Goal: Contribute content: Contribute content

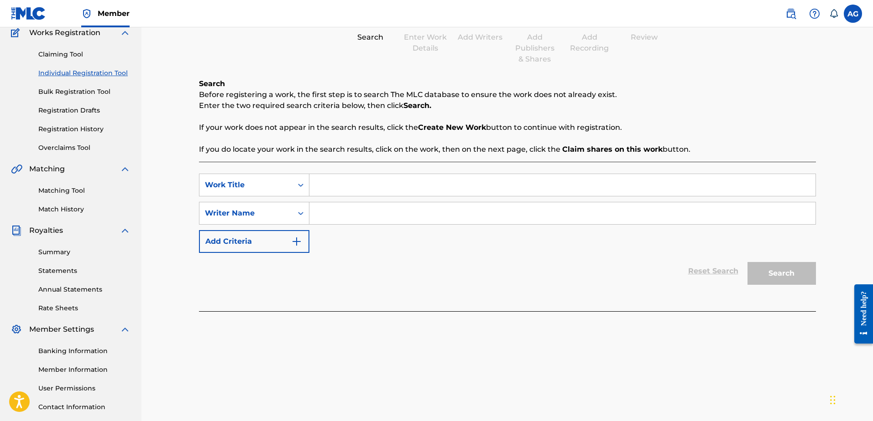
scroll to position [80, 0]
click at [366, 184] on input "Search Form" at bounding box center [562, 185] width 506 height 22
type input "R.A.P"
click at [347, 211] on input "Search Form" at bounding box center [562, 214] width 506 height 22
type input "[PERSON_NAME]"
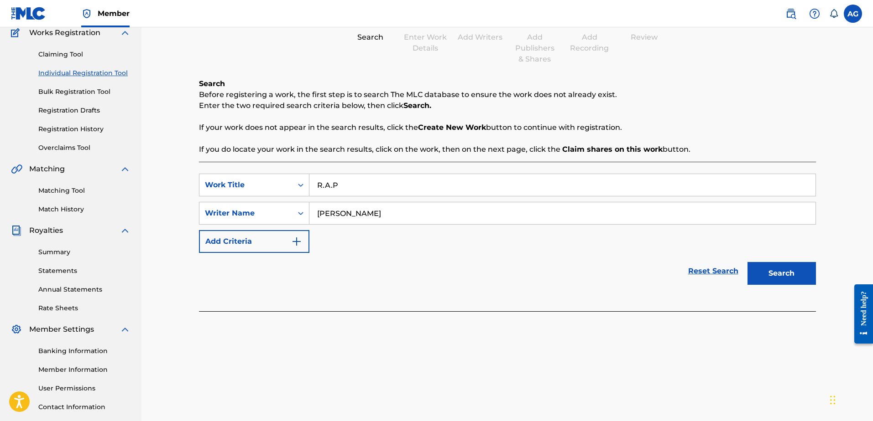
click at [775, 276] on button "Search" at bounding box center [781, 273] width 68 height 23
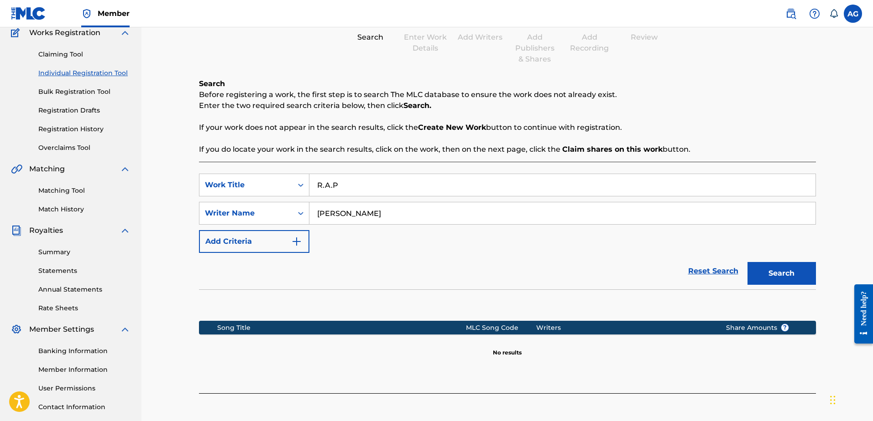
click at [780, 275] on button "Search" at bounding box center [781, 273] width 68 height 23
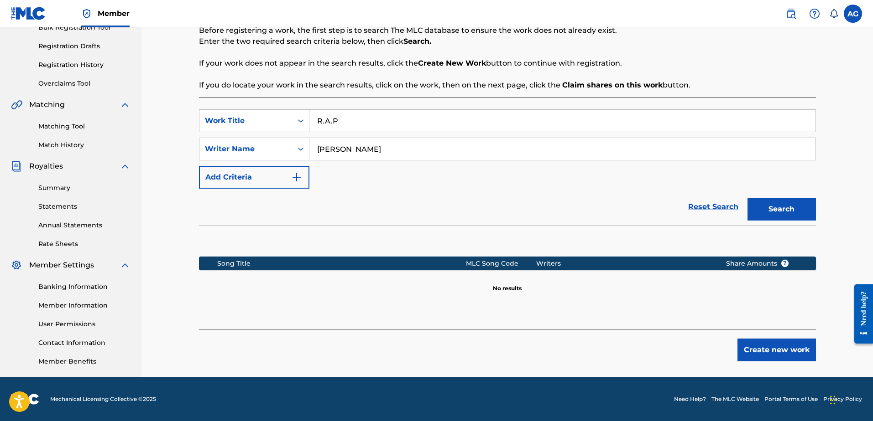
click at [774, 348] on button "Create new work" at bounding box center [776, 350] width 78 height 23
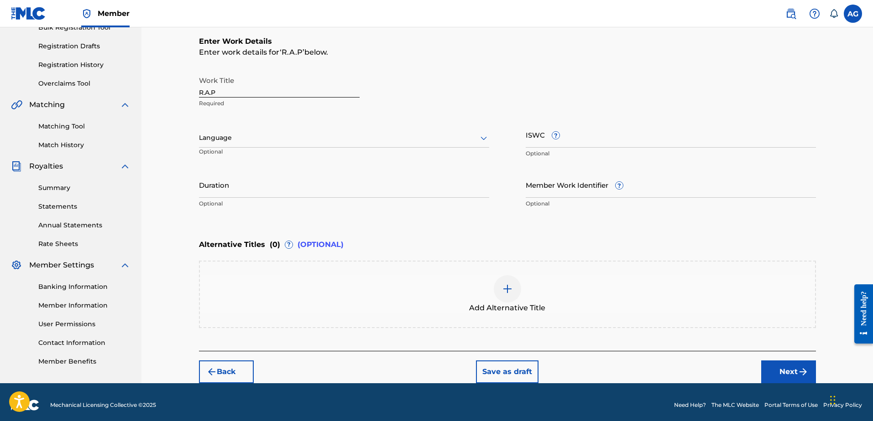
scroll to position [60, 0]
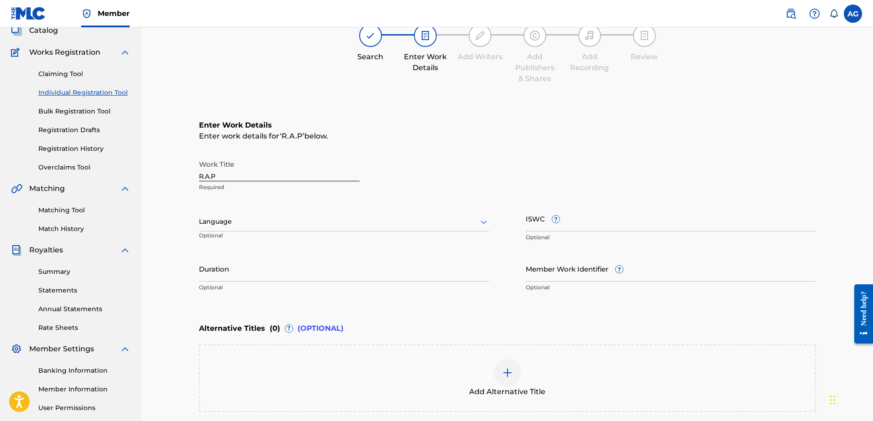
click at [251, 225] on div at bounding box center [344, 221] width 290 height 11
click at [244, 261] on div "Spanish" at bounding box center [343, 262] width 289 height 21
click at [226, 278] on input "Duration" at bounding box center [344, 269] width 290 height 26
type input "3"
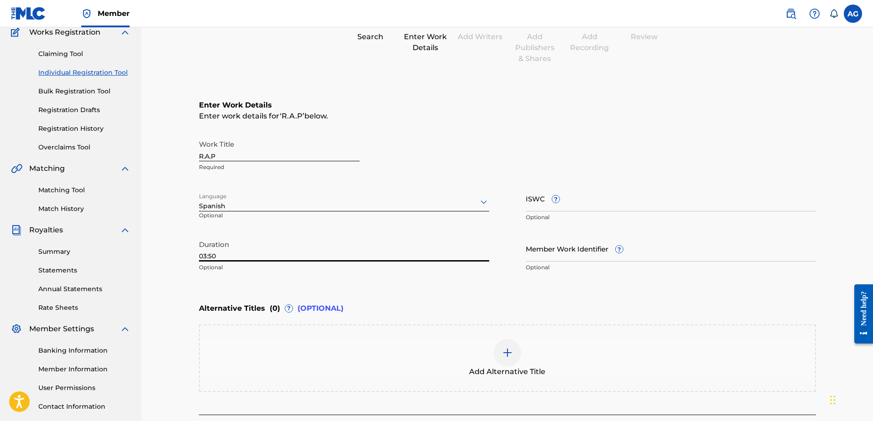
type input "03:50"
click at [511, 353] on img at bounding box center [507, 353] width 11 height 11
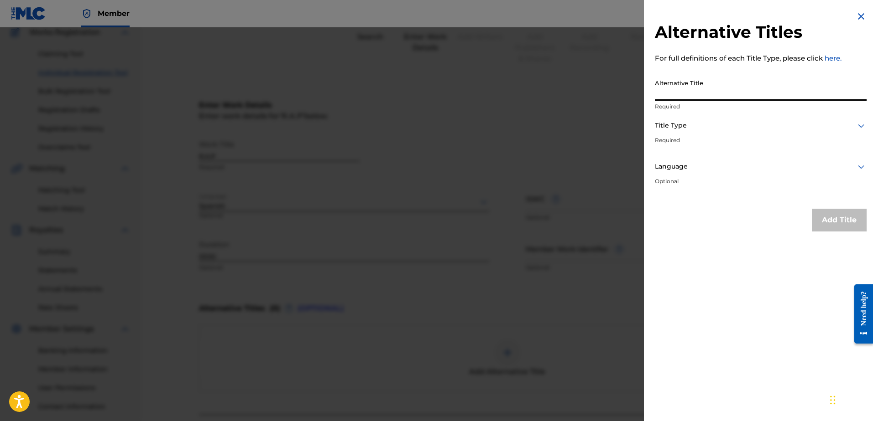
click at [690, 91] on input "Alternative Title" at bounding box center [761, 88] width 212 height 26
type input "Rapido Arte en Palabras"
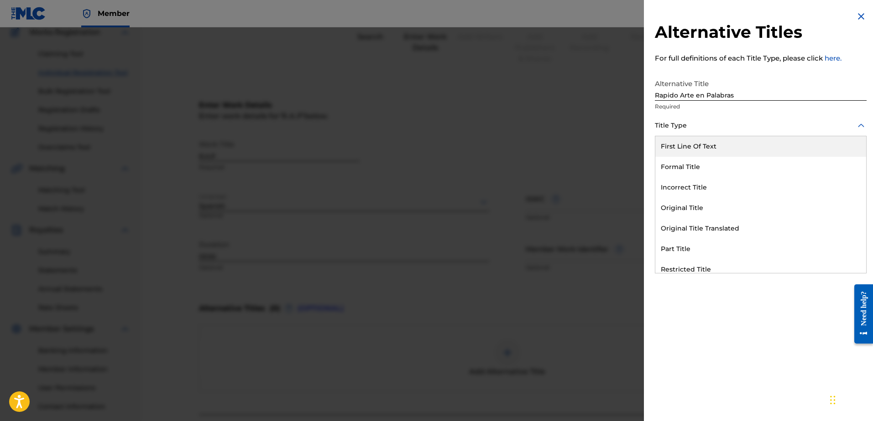
click at [728, 132] on div "Title Type" at bounding box center [761, 126] width 212 height 21
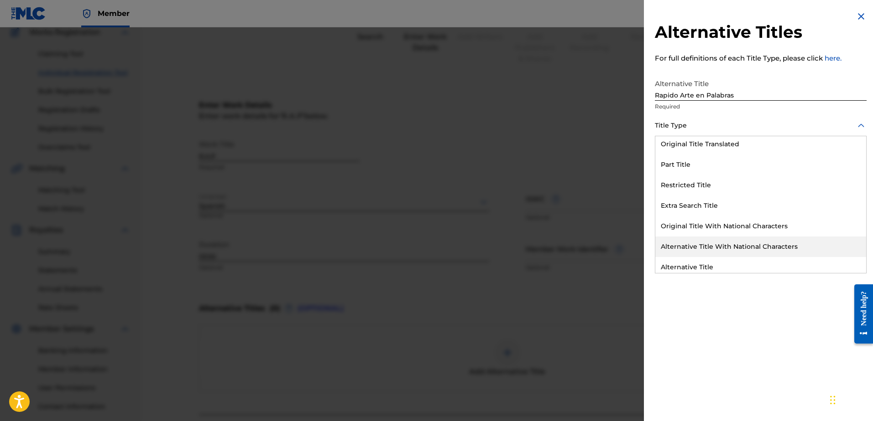
scroll to position [89, 0]
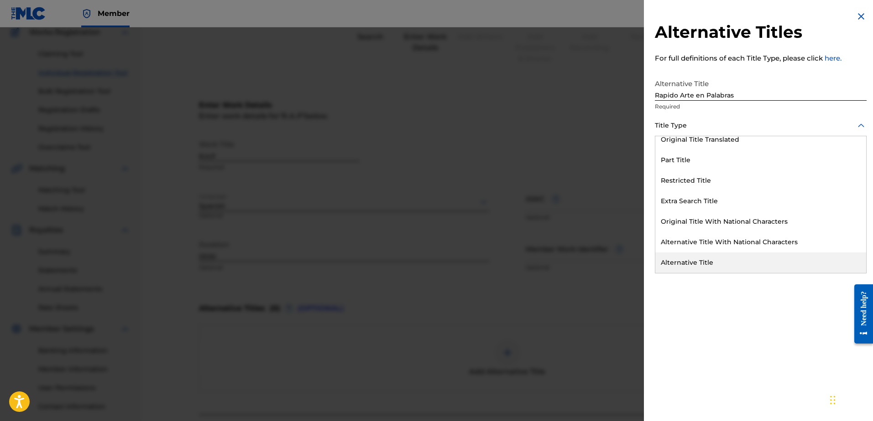
click at [731, 261] on div "Alternative Title" at bounding box center [760, 263] width 211 height 21
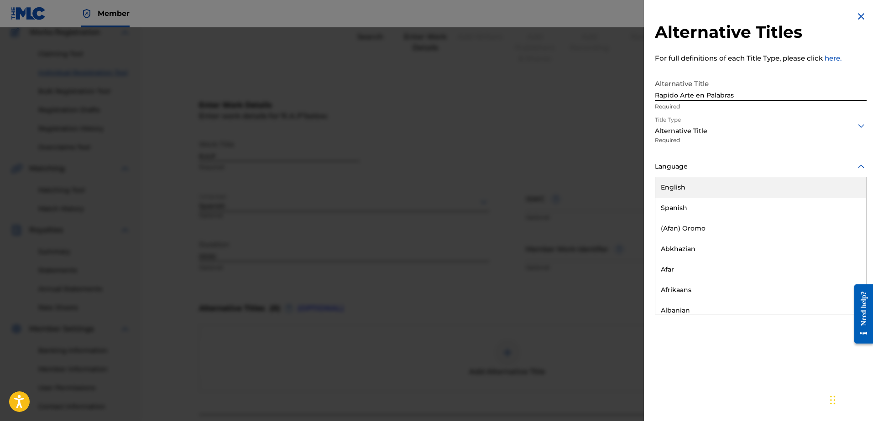
click at [702, 168] on div at bounding box center [761, 166] width 212 height 11
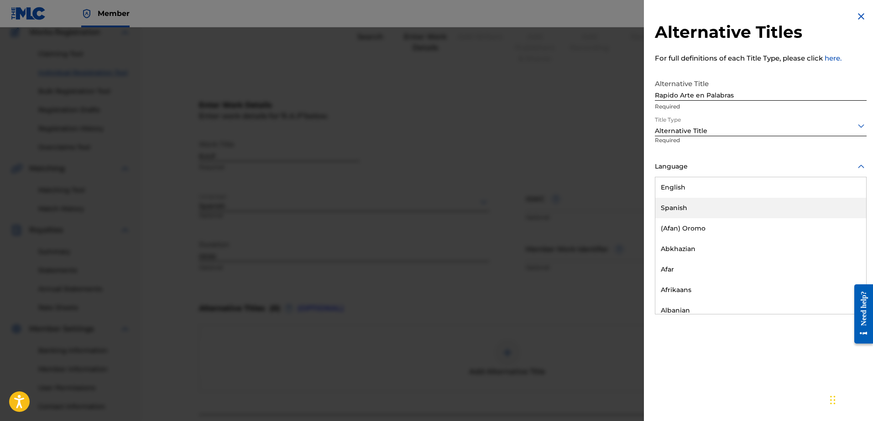
click at [694, 203] on div "Spanish" at bounding box center [760, 208] width 211 height 21
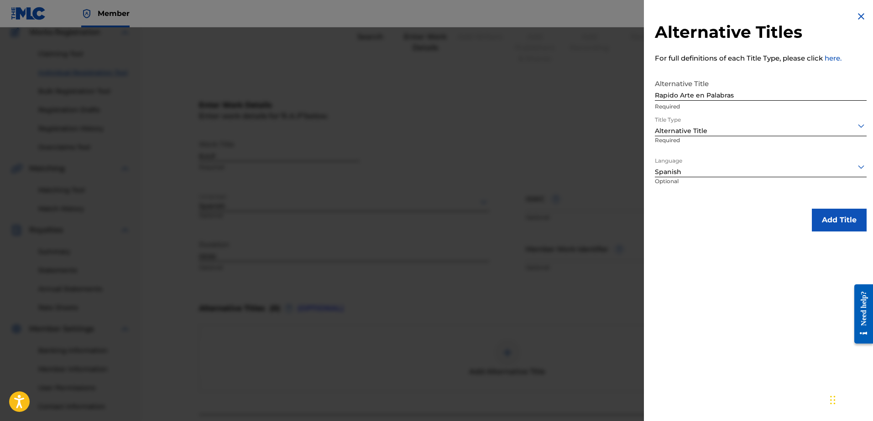
click at [838, 220] on button "Add Title" at bounding box center [838, 220] width 55 height 23
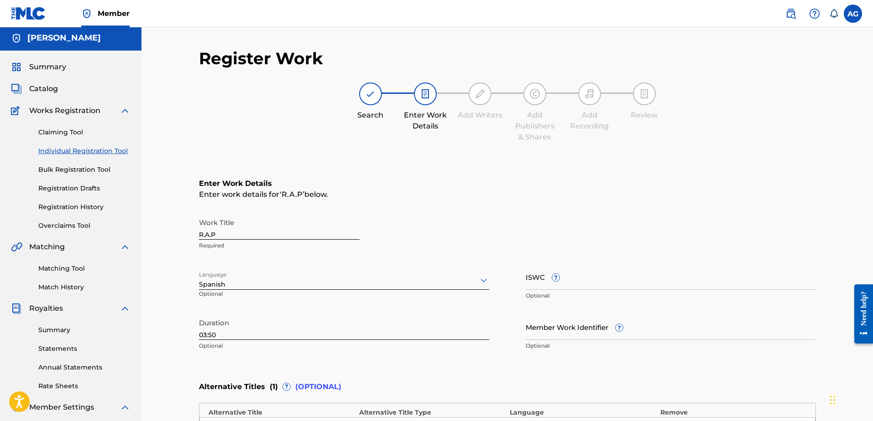
scroll to position [191, 0]
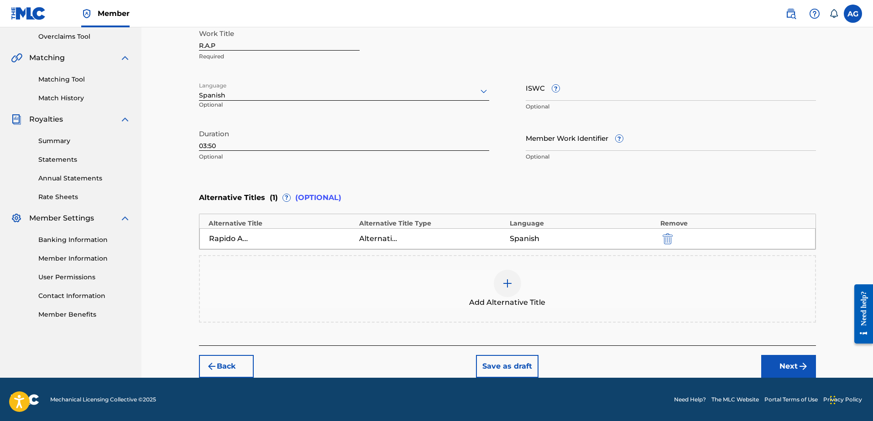
click at [792, 371] on button "Next" at bounding box center [788, 366] width 55 height 23
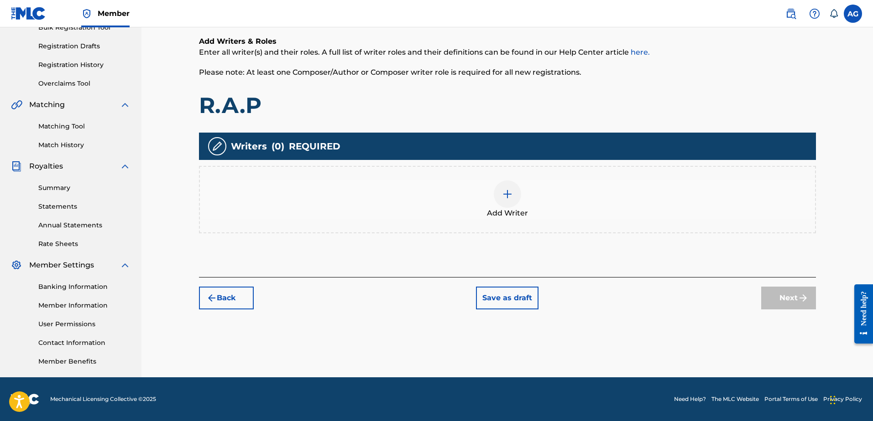
scroll to position [144, 0]
click at [508, 196] on img at bounding box center [507, 194] width 11 height 11
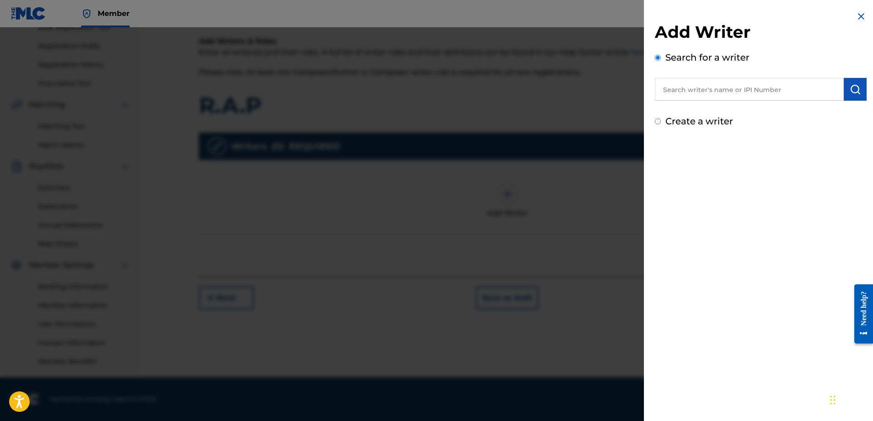
click at [698, 93] on input "text" at bounding box center [749, 89] width 189 height 23
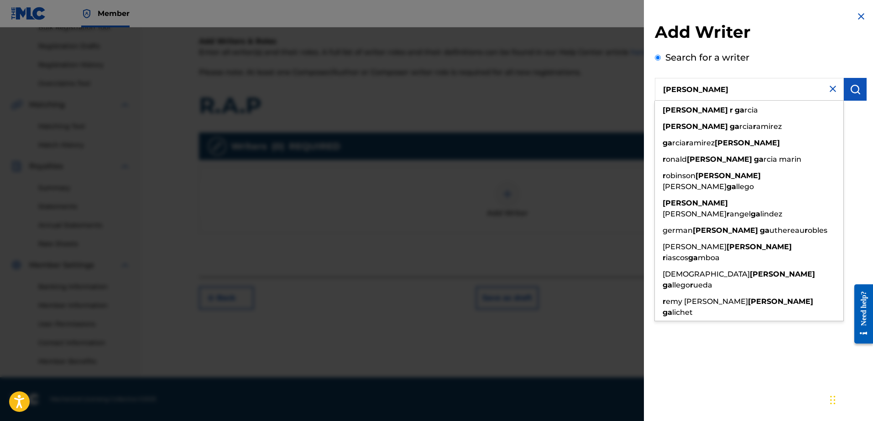
type input "[PERSON_NAME]"
click at [779, 56] on div "Search for a writer [PERSON_NAME] r Ga [PERSON_NAME] r ga rcia [PERSON_NAME] ga…" at bounding box center [761, 76] width 212 height 50
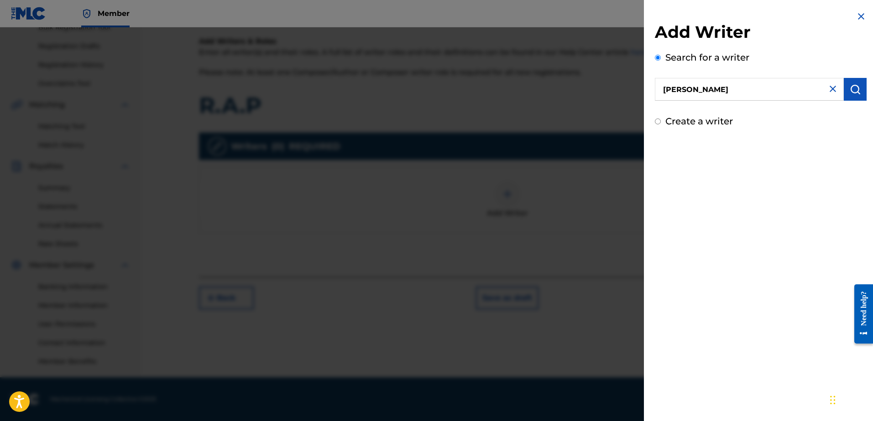
click at [830, 89] on img at bounding box center [832, 88] width 11 height 11
click at [705, 85] on input "text" at bounding box center [749, 89] width 189 height 23
type input "z"
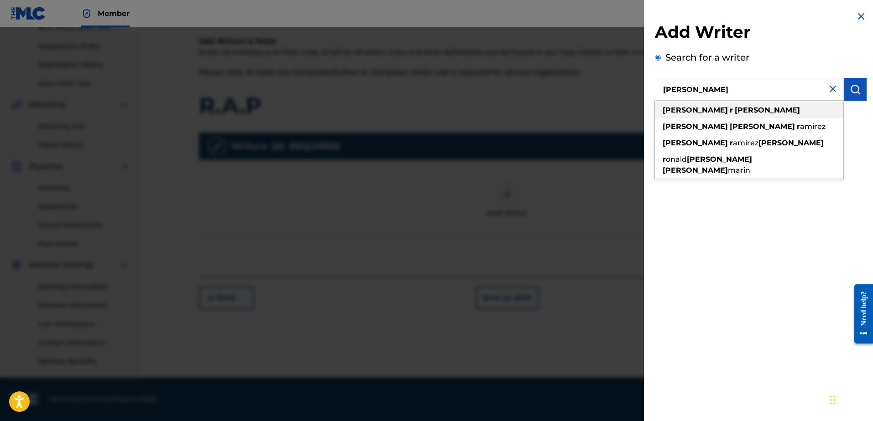
click at [767, 115] on div "[PERSON_NAME]" at bounding box center [749, 110] width 188 height 16
type input "[PERSON_NAME]"
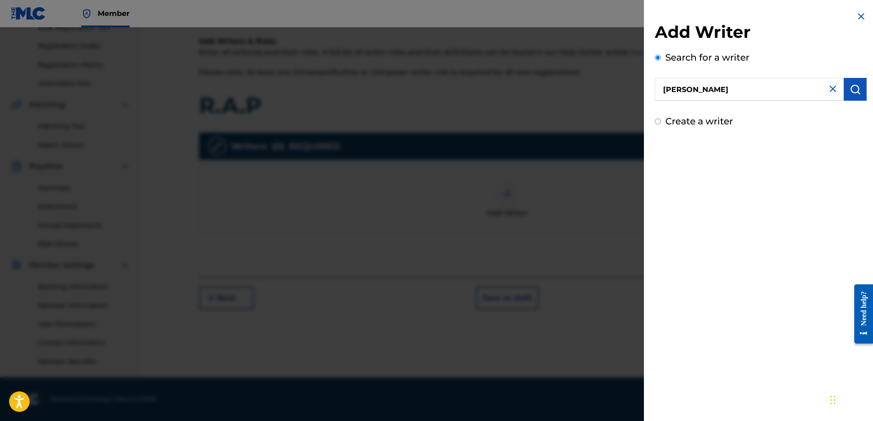
click at [833, 91] on img at bounding box center [832, 88] width 11 height 11
click at [658, 121] on input "Create a writer" at bounding box center [658, 122] width 6 height 6
radio input "false"
radio input "true"
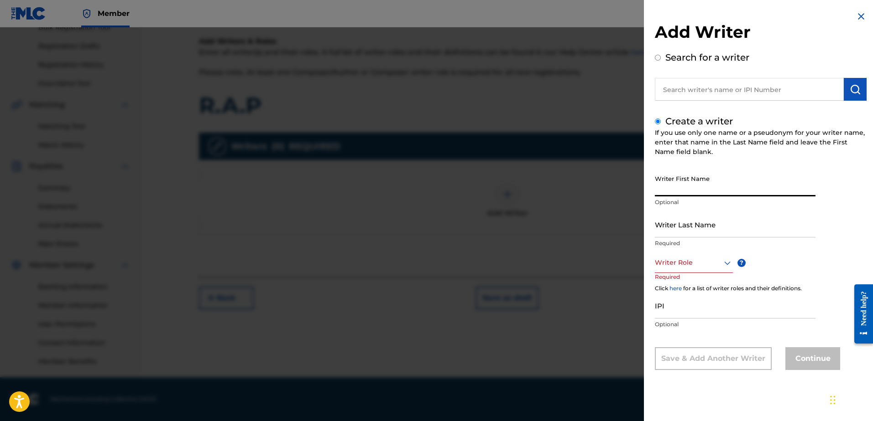
click at [714, 183] on input "Writer First Name" at bounding box center [735, 184] width 161 height 26
click at [861, 15] on img at bounding box center [860, 16] width 11 height 11
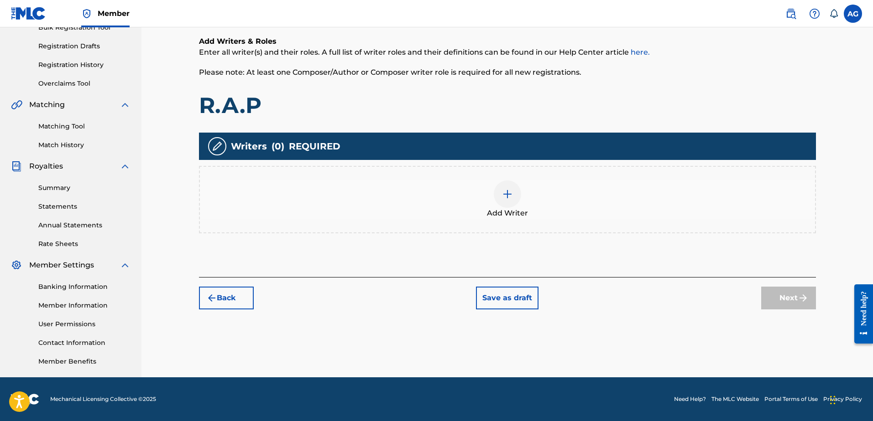
click at [509, 201] on div at bounding box center [507, 194] width 27 height 27
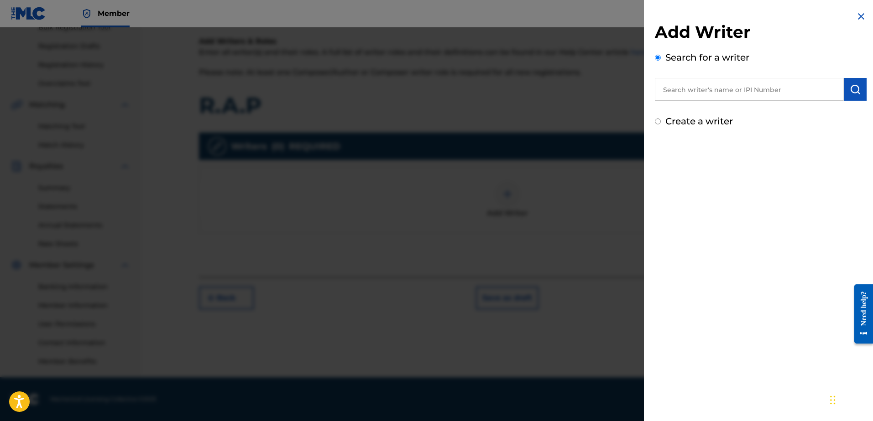
click at [711, 89] on input "text" at bounding box center [749, 89] width 189 height 23
click at [681, 97] on input "text" at bounding box center [749, 89] width 189 height 23
paste input "00505030313"
type input "00505030313"
click at [851, 89] on img "submit" at bounding box center [854, 89] width 11 height 11
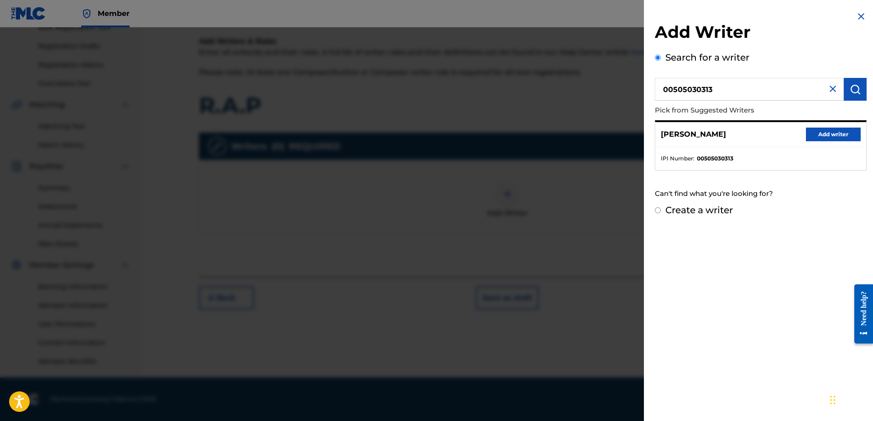
click at [828, 135] on button "Add writer" at bounding box center [833, 135] width 55 height 14
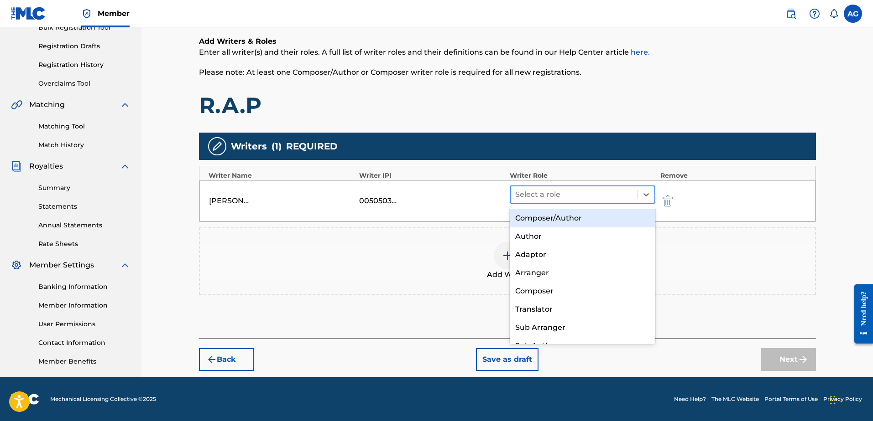
click at [554, 197] on div at bounding box center [574, 194] width 118 height 13
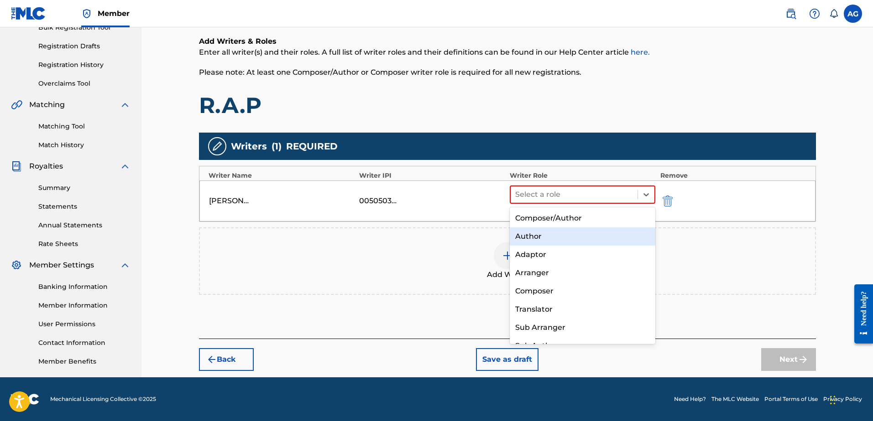
click at [550, 237] on div "Author" at bounding box center [582, 237] width 146 height 18
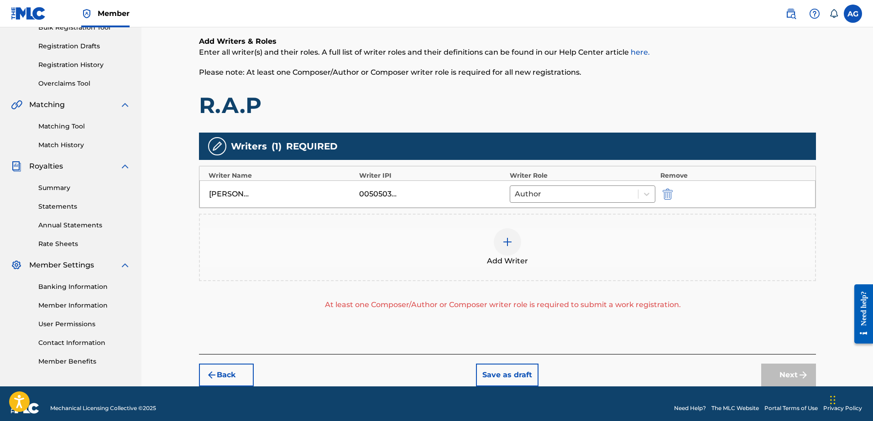
click at [505, 245] on img at bounding box center [507, 242] width 11 height 11
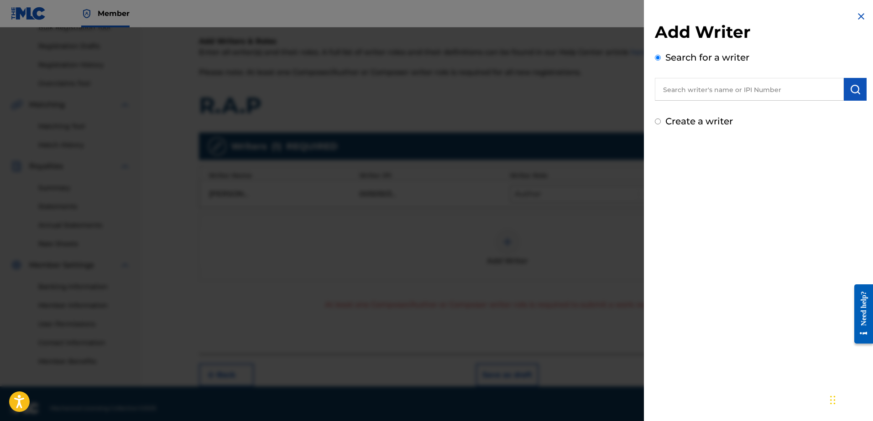
click at [714, 89] on input "text" at bounding box center [749, 89] width 189 height 23
paste input "00462567144"
type input "00462567144"
click at [856, 92] on img "submit" at bounding box center [854, 89] width 11 height 11
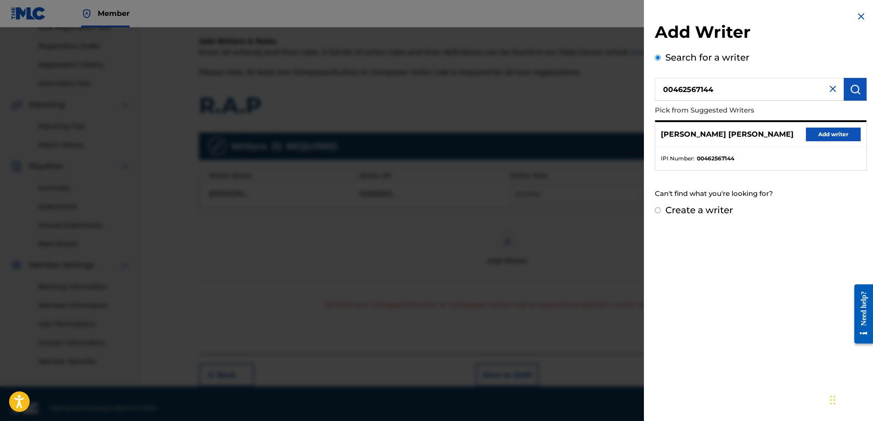
click at [835, 135] on button "Add writer" at bounding box center [833, 135] width 55 height 14
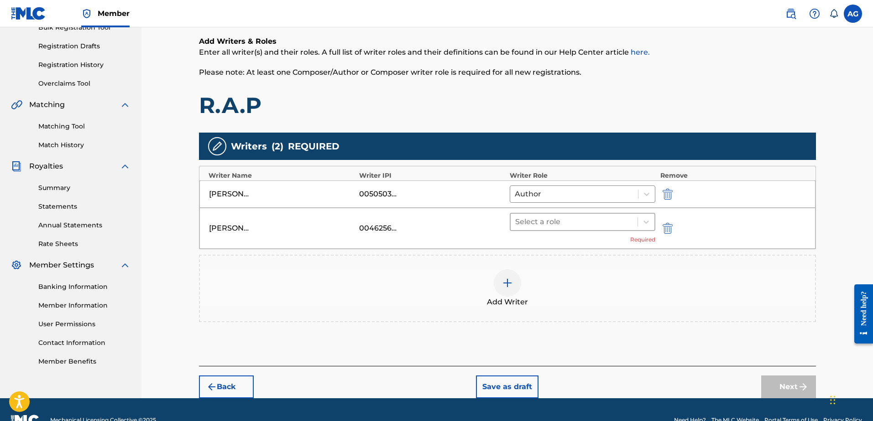
click at [557, 224] on div at bounding box center [574, 222] width 118 height 13
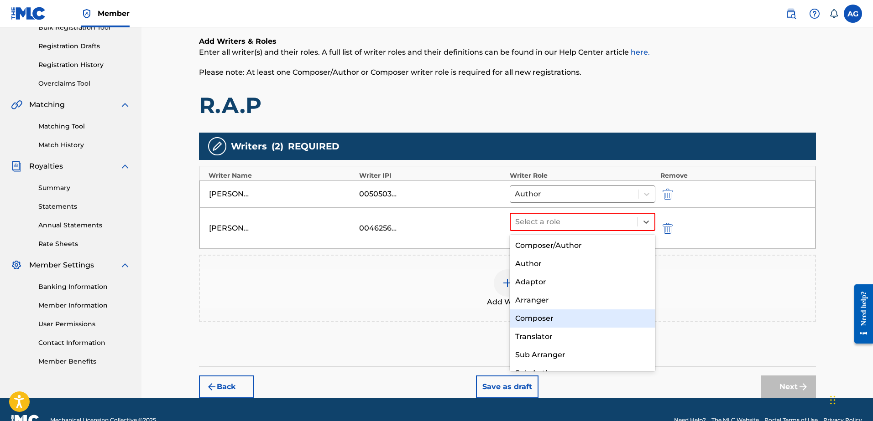
click at [549, 318] on div "Composer" at bounding box center [582, 319] width 146 height 18
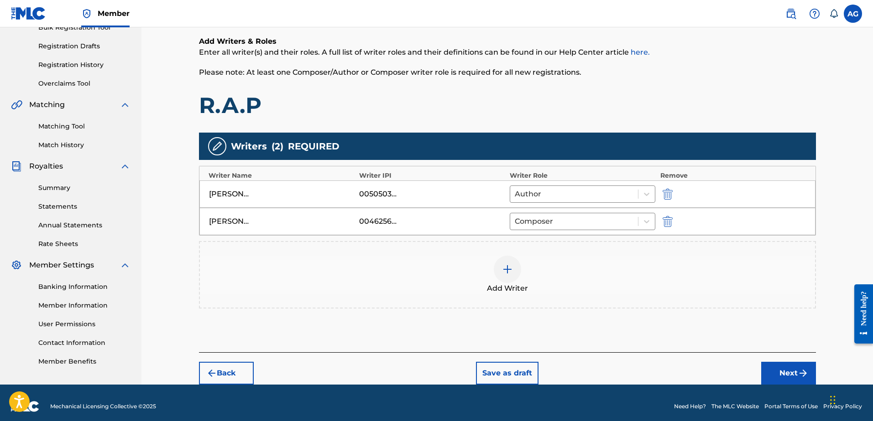
scroll to position [151, 0]
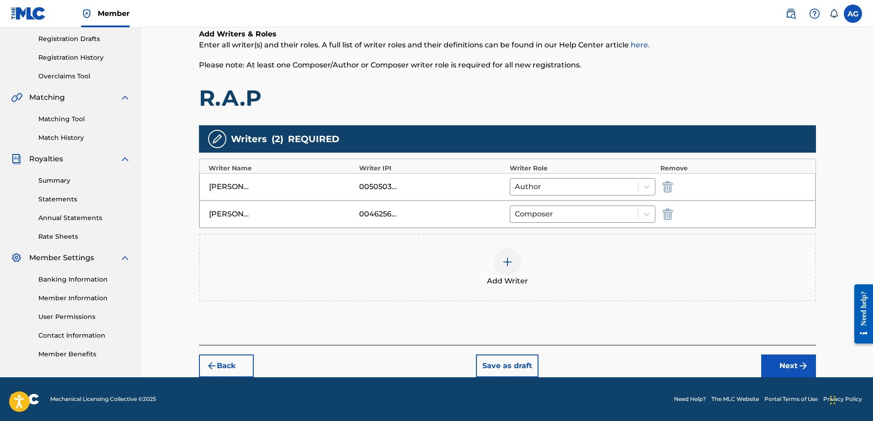
click at [791, 367] on button "Next" at bounding box center [788, 366] width 55 height 23
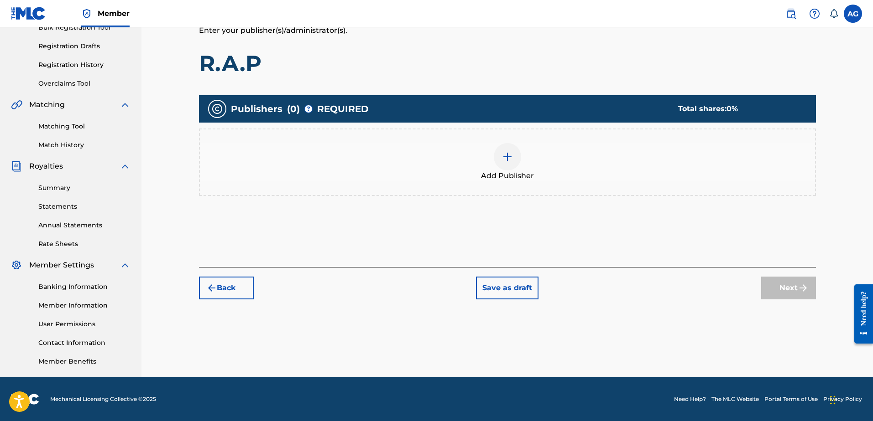
click at [513, 159] on div at bounding box center [507, 156] width 27 height 27
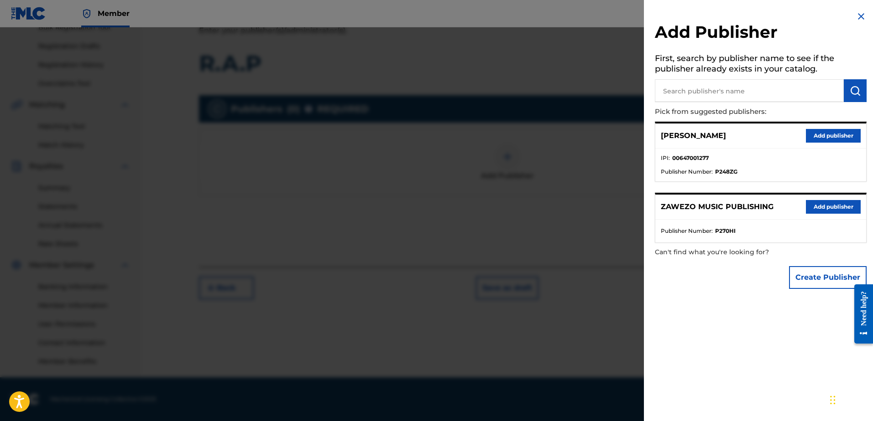
click at [825, 207] on button "Add publisher" at bounding box center [833, 207] width 55 height 14
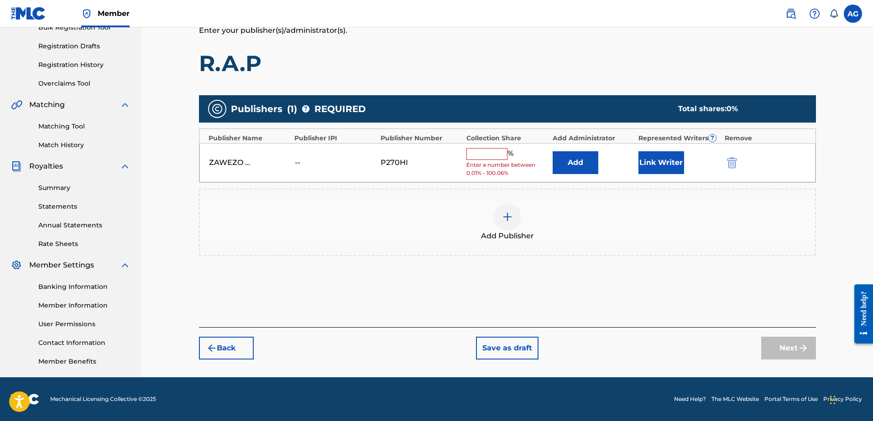
click at [491, 154] on input "text" at bounding box center [486, 154] width 41 height 12
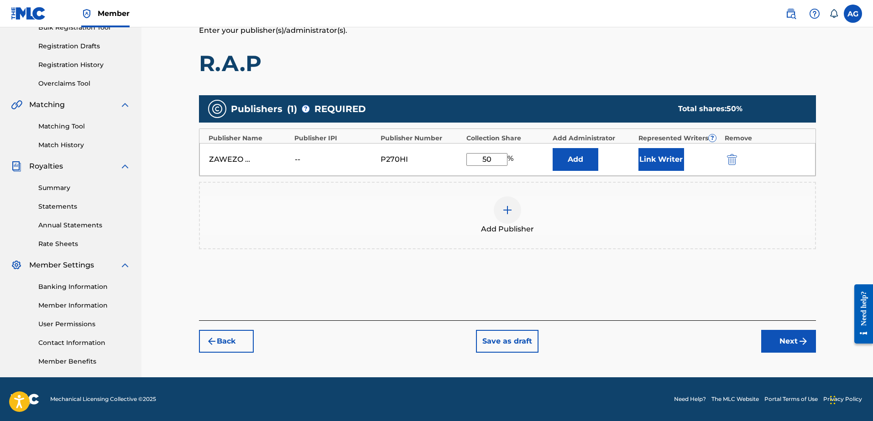
type input "50"
click at [789, 343] on button "Next" at bounding box center [788, 341] width 55 height 23
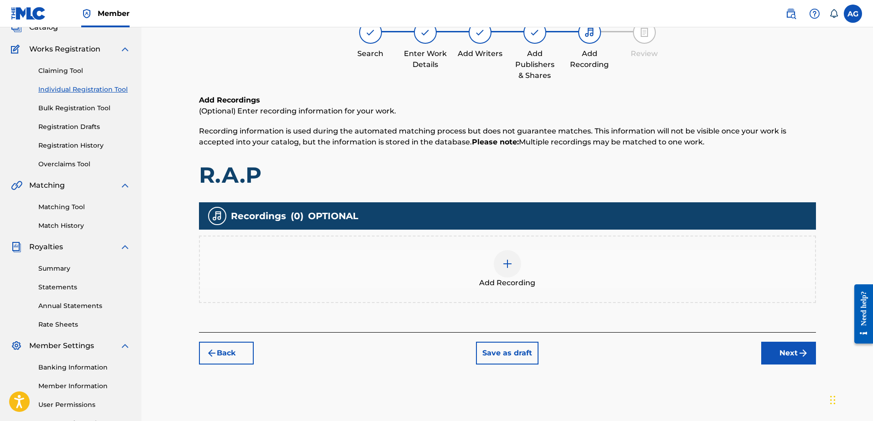
scroll to position [41, 0]
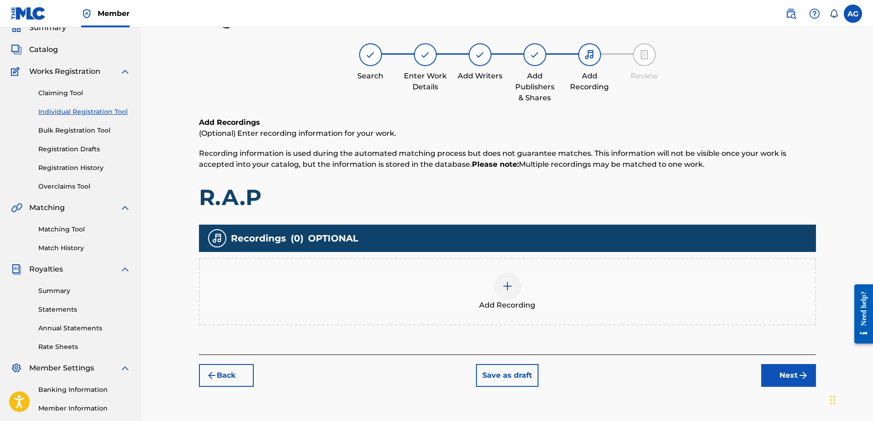
click at [511, 291] on img at bounding box center [507, 286] width 11 height 11
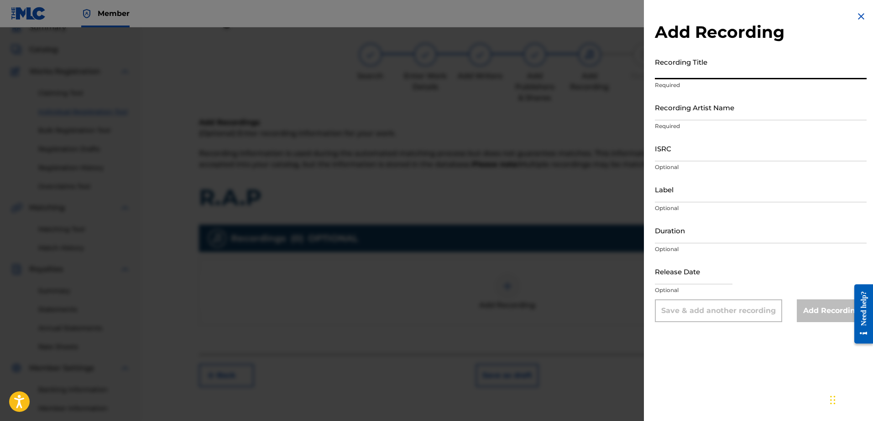
click at [673, 74] on input "Recording Title" at bounding box center [761, 66] width 212 height 26
type input "R.A.P"
click at [662, 118] on input "Recording Artist Name" at bounding box center [761, 107] width 212 height 26
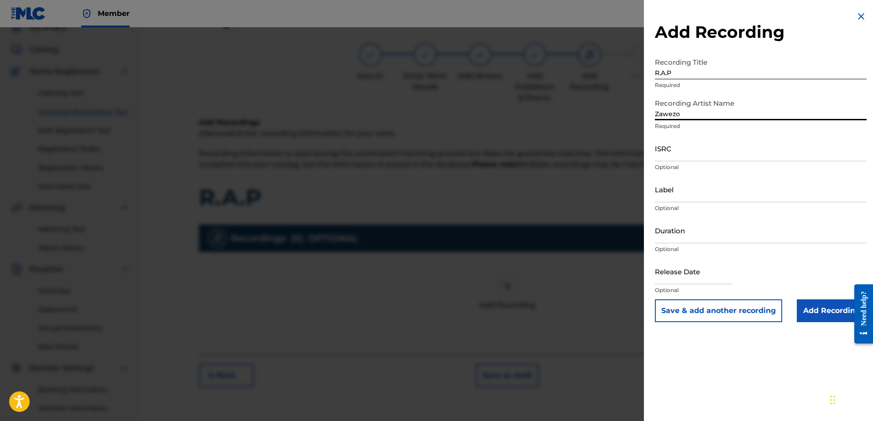
type input "Zawezo"
click at [673, 161] on input "ISRC" at bounding box center [761, 148] width 212 height 26
paste input "QZZ7M2569800"
type input "QZZ7M2569800"
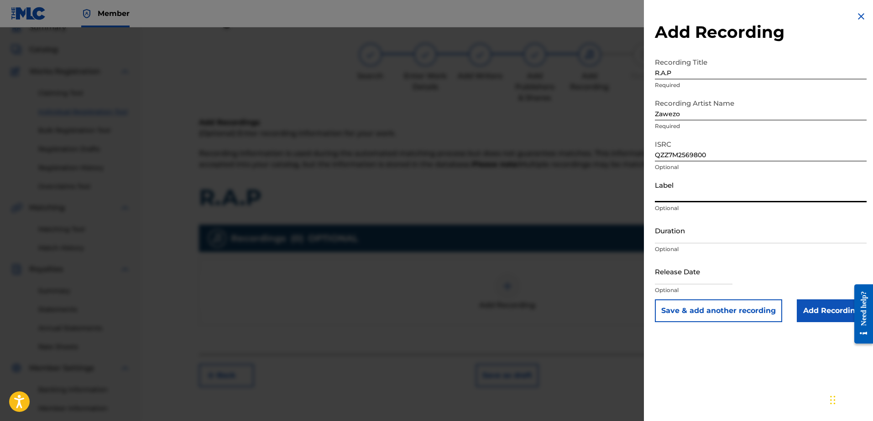
click at [681, 194] on input "Label" at bounding box center [761, 190] width 212 height 26
type input "AMD Music"
click at [686, 239] on input "Duration" at bounding box center [761, 231] width 212 height 26
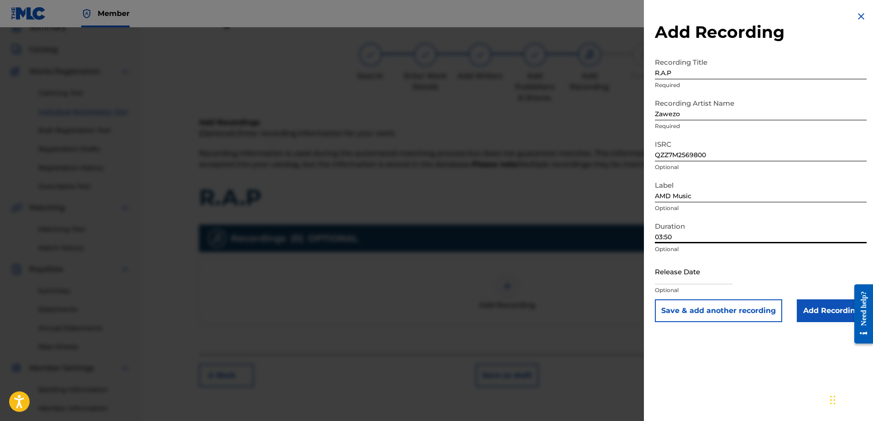
type input "03:50"
click at [695, 281] on input "text" at bounding box center [694, 272] width 78 height 26
select select "7"
select select "2025"
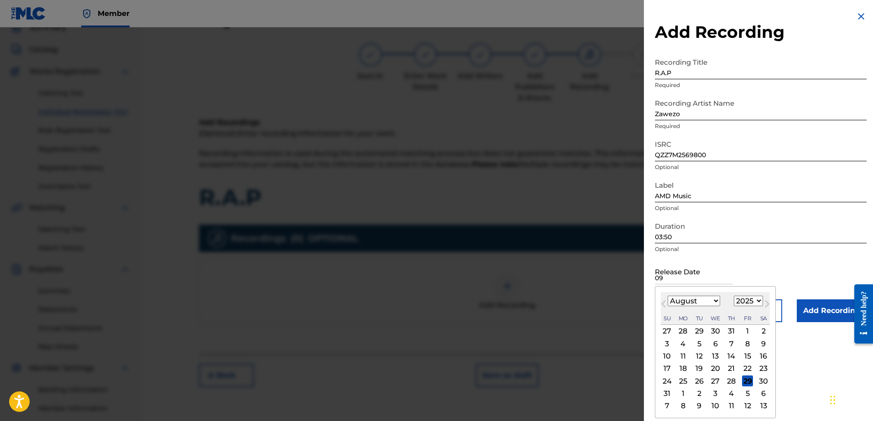
type input "09"
click at [760, 306] on button "Next Month" at bounding box center [766, 306] width 15 height 15
select select "8"
click at [713, 330] on div "3" at bounding box center [715, 331] width 11 height 11
type input "[DATE]"
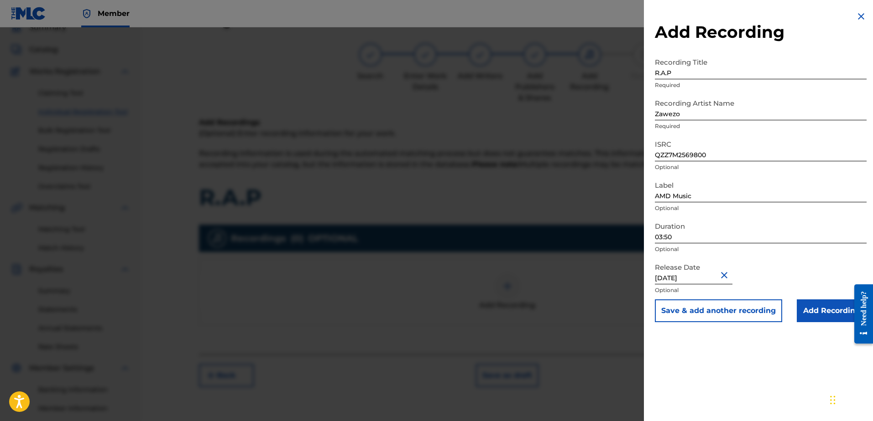
click at [828, 315] on input "Add Recording" at bounding box center [831, 311] width 70 height 23
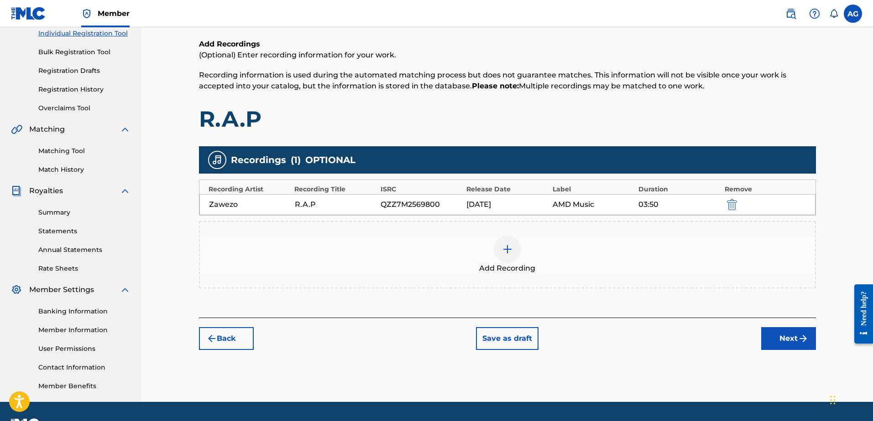
scroll to position [121, 0]
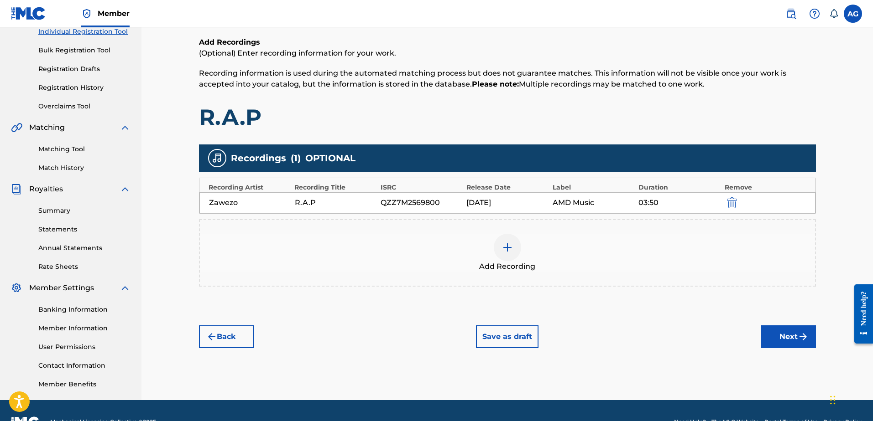
click at [792, 339] on button "Next" at bounding box center [788, 337] width 55 height 23
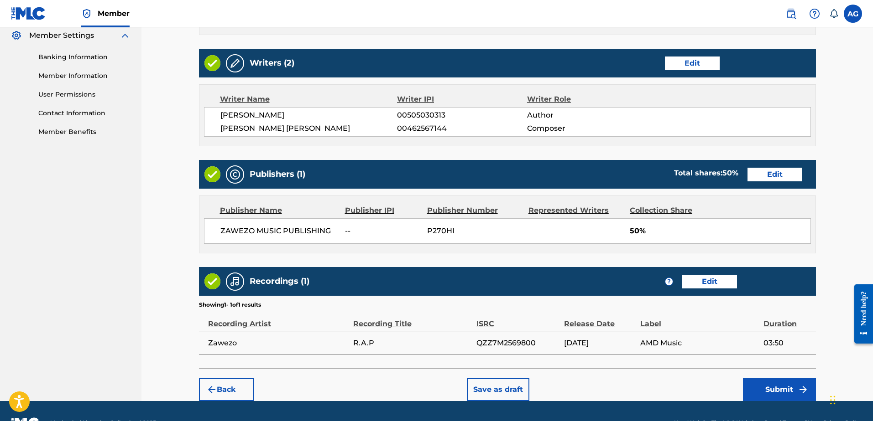
scroll to position [398, 0]
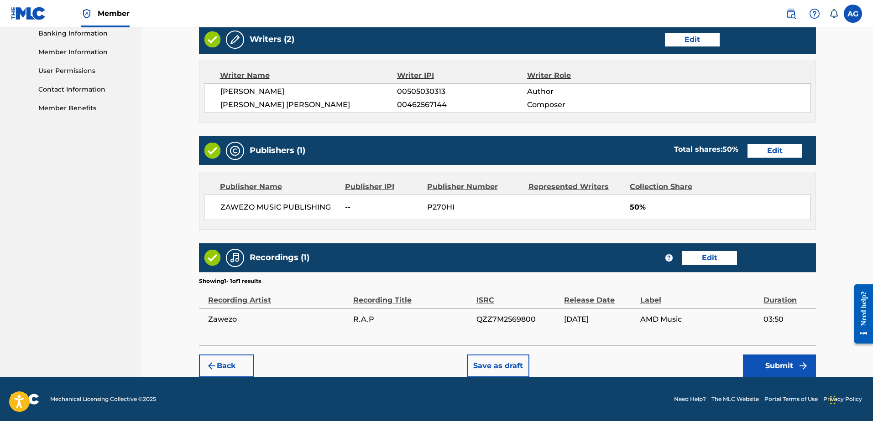
click at [771, 365] on button "Submit" at bounding box center [779, 366] width 73 height 23
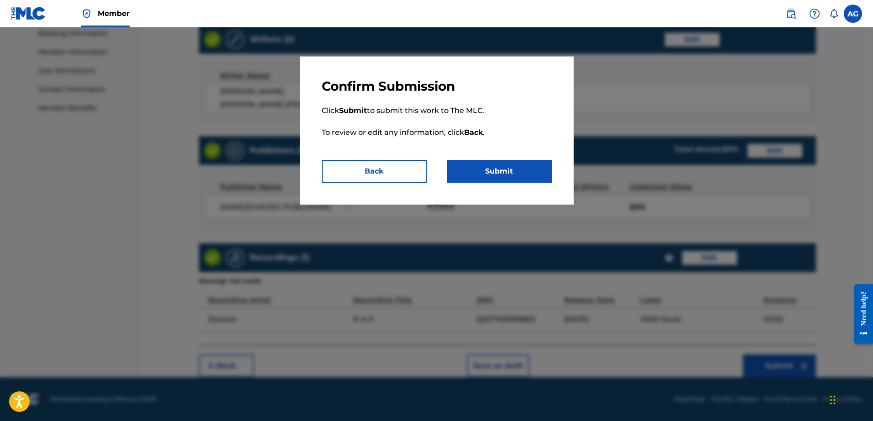
click at [499, 174] on button "Submit" at bounding box center [499, 171] width 105 height 23
